Goal: Register for event/course

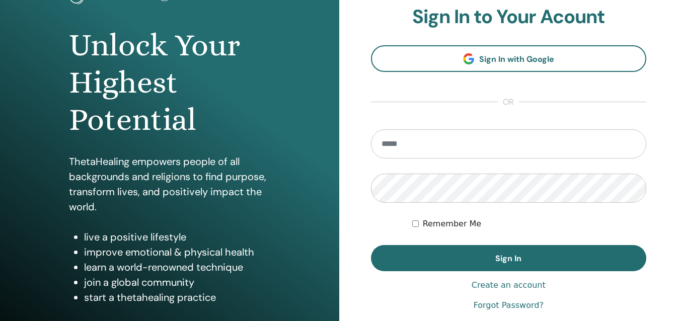
scroll to position [101, 0]
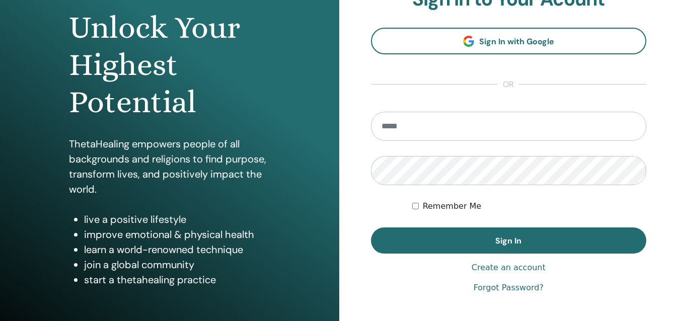
click at [403, 124] on input "email" at bounding box center [509, 126] width 276 height 29
click at [669, 39] on div "**********" at bounding box center [508, 140] width 339 height 483
click at [415, 133] on input "email" at bounding box center [509, 126] width 276 height 29
type input "**********"
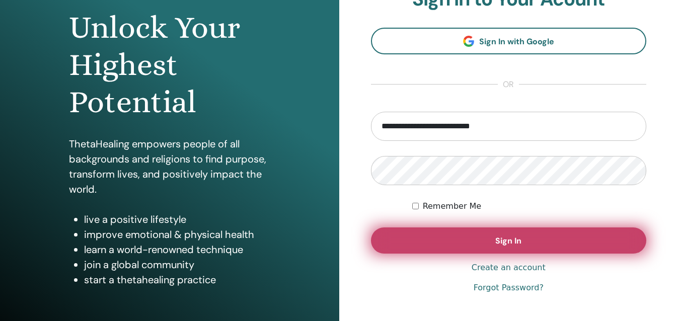
click at [513, 238] on span "Sign In" at bounding box center [508, 240] width 26 height 11
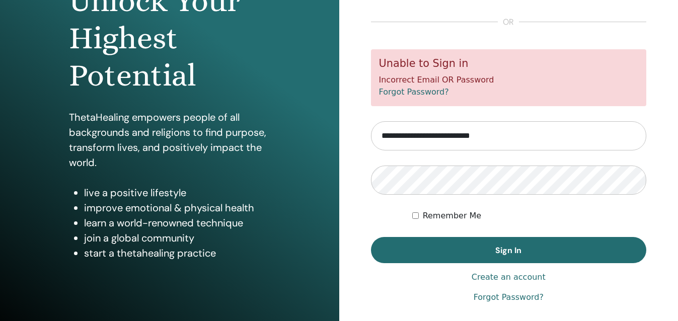
scroll to position [151, 0]
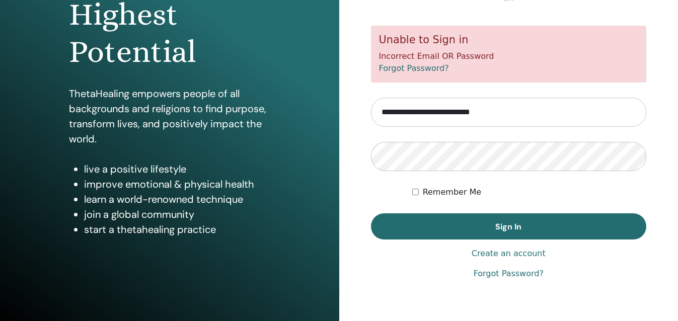
click at [505, 110] on input "**********" at bounding box center [509, 112] width 276 height 29
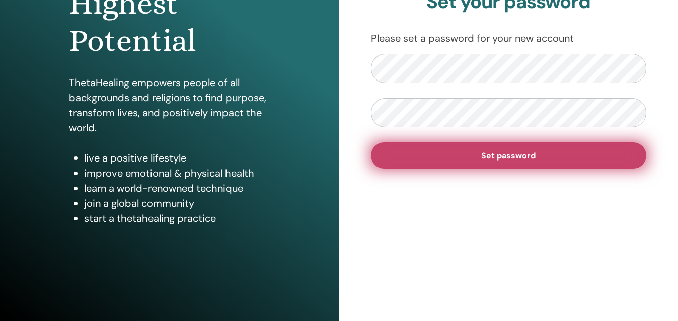
scroll to position [112, 0]
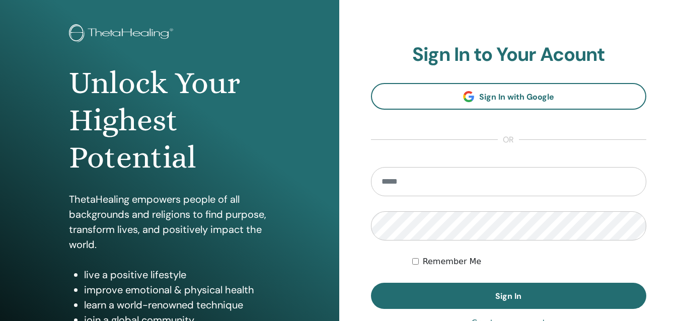
scroll to position [112, 0]
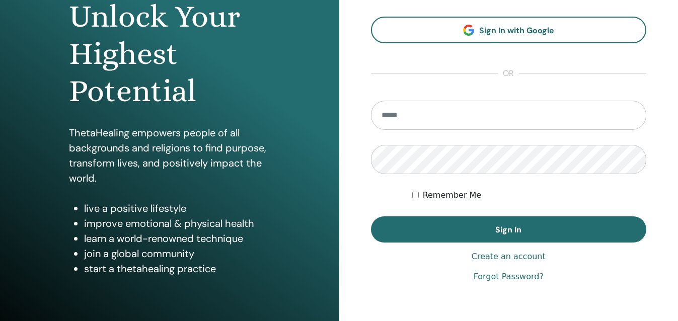
click at [392, 115] on input "email" at bounding box center [509, 115] width 276 height 29
type input "**********"
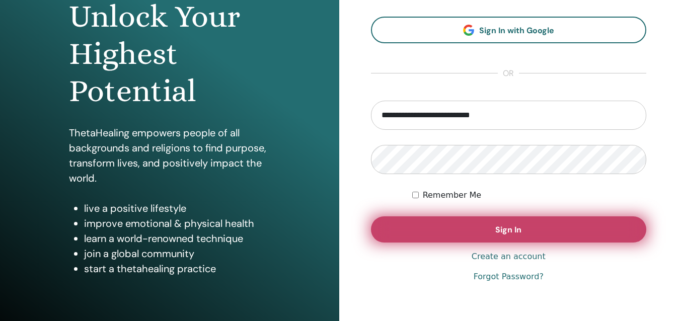
click at [504, 229] on span "Sign In" at bounding box center [508, 229] width 26 height 11
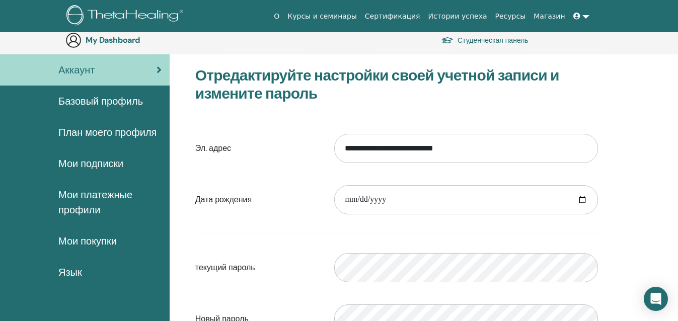
scroll to position [50, 0]
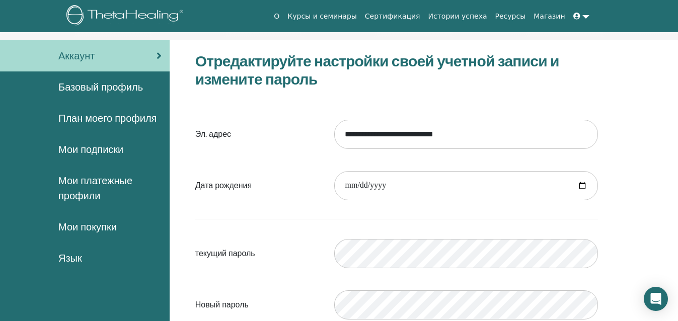
click at [95, 118] on span "План моего профиля" at bounding box center [107, 118] width 98 height 15
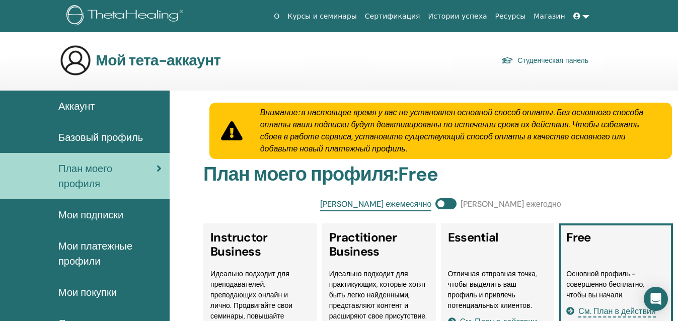
click at [563, 59] on link "Студенческая панель" at bounding box center [544, 60] width 87 height 14
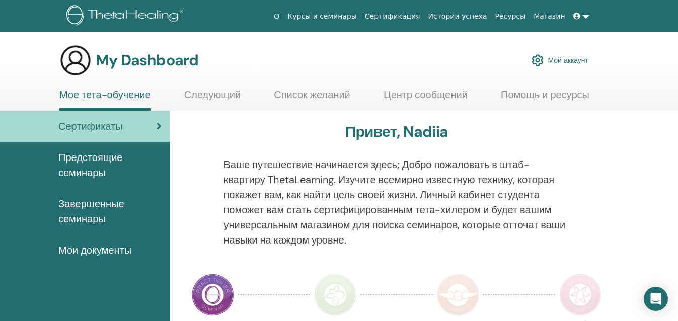
click at [356, 16] on link "Курсы и семинары" at bounding box center [321, 16] width 77 height 19
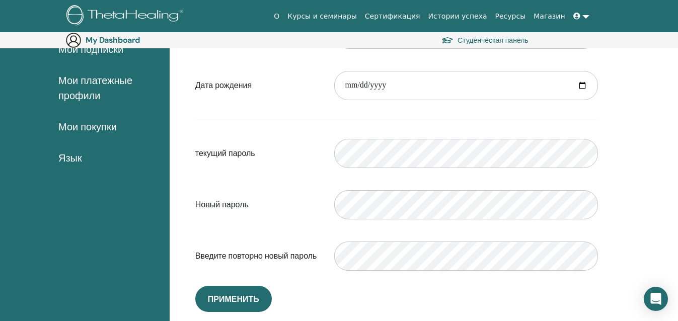
scroll to position [167, 0]
drag, startPoint x: 380, startPoint y: 82, endPoint x: 386, endPoint y: 84, distance: 6.4
click at [383, 83] on input "date" at bounding box center [466, 84] width 264 height 29
click at [387, 84] on input "date" at bounding box center [466, 84] width 264 height 29
drag, startPoint x: 367, startPoint y: 85, endPoint x: 340, endPoint y: 86, distance: 27.7
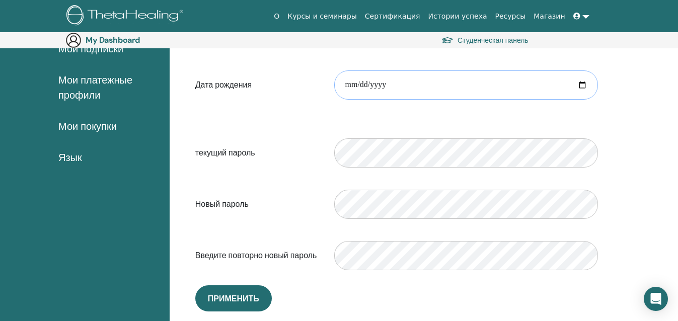
click at [340, 86] on input "date" at bounding box center [466, 84] width 264 height 29
click at [350, 87] on input "date" at bounding box center [466, 84] width 264 height 29
type input "**********"
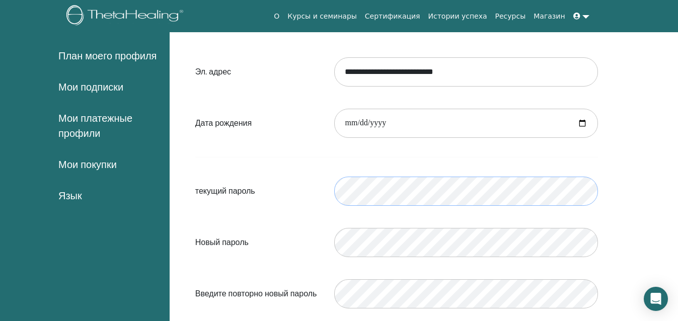
scroll to position [0, 0]
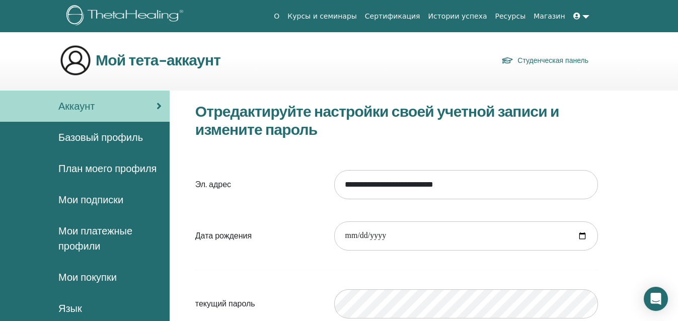
click at [556, 58] on link "Студенческая панель" at bounding box center [544, 60] width 87 height 14
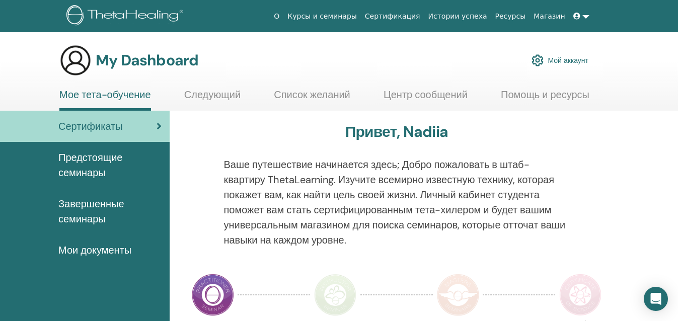
click at [83, 163] on span "Предстоящие семинары" at bounding box center [109, 165] width 103 height 30
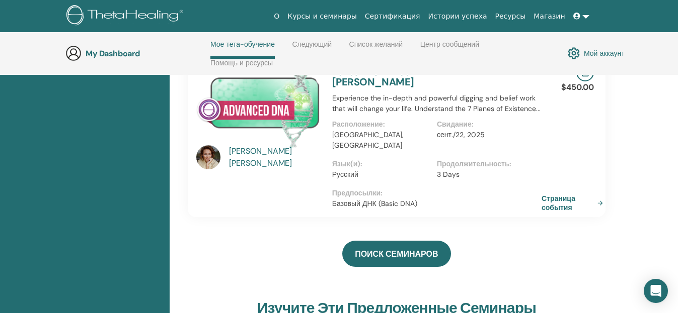
scroll to position [143, 0]
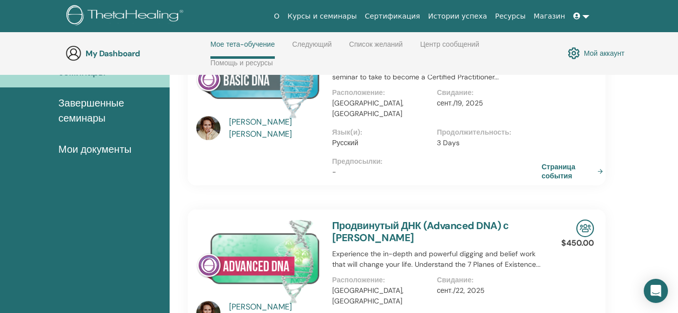
click at [321, 220] on div "[PERSON_NAME]" at bounding box center [258, 291] width 136 height 143
